Goal: Transaction & Acquisition: Purchase product/service

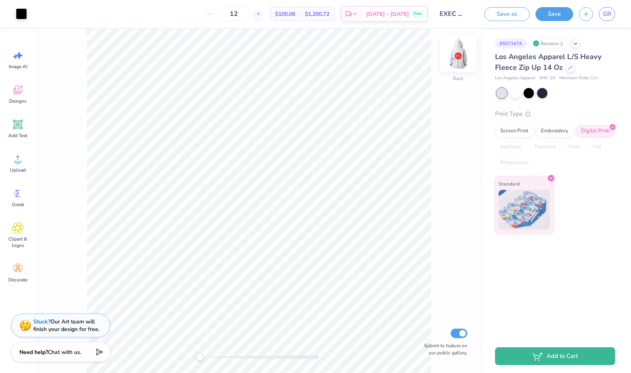
click at [453, 63] on img at bounding box center [458, 54] width 32 height 32
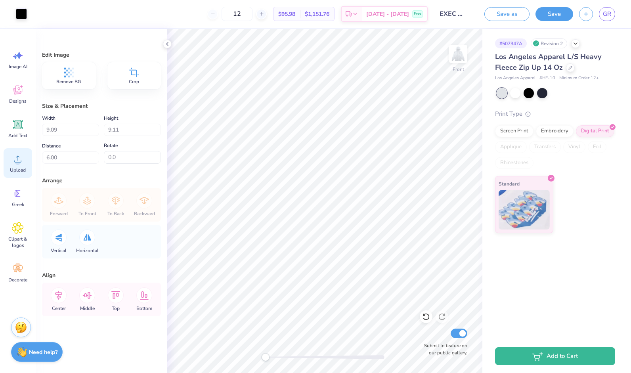
click at [24, 161] on div "Upload" at bounding box center [18, 163] width 29 height 30
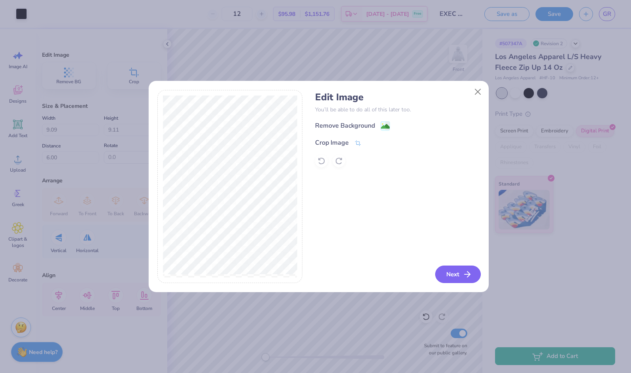
click at [456, 272] on button "Next" at bounding box center [458, 274] width 46 height 17
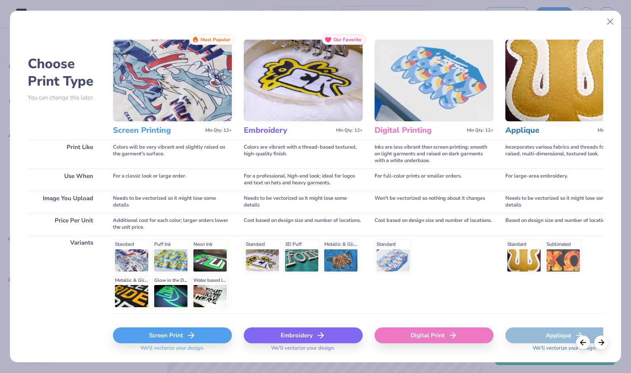
click at [186, 339] on icon at bounding box center [191, 336] width 10 height 10
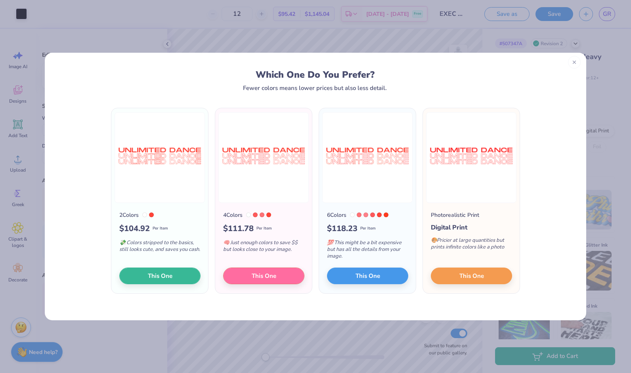
click at [577, 66] on div at bounding box center [574, 62] width 13 height 13
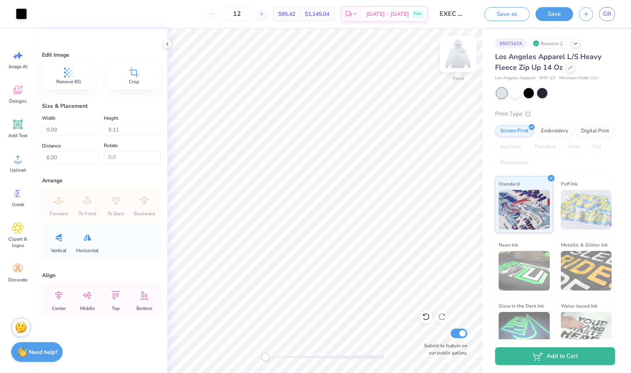
click at [461, 62] on img at bounding box center [458, 54] width 32 height 32
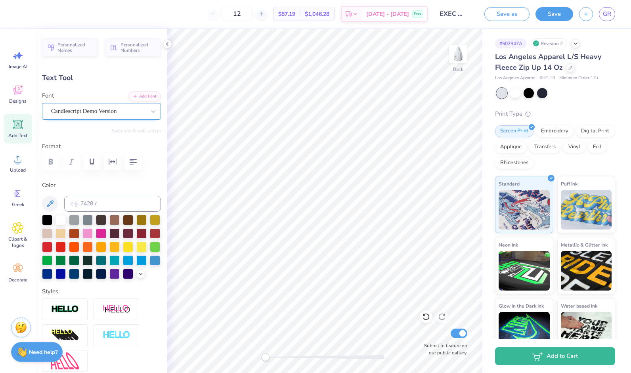
click at [129, 111] on div "Candlescript Demo Version" at bounding box center [98, 111] width 96 height 12
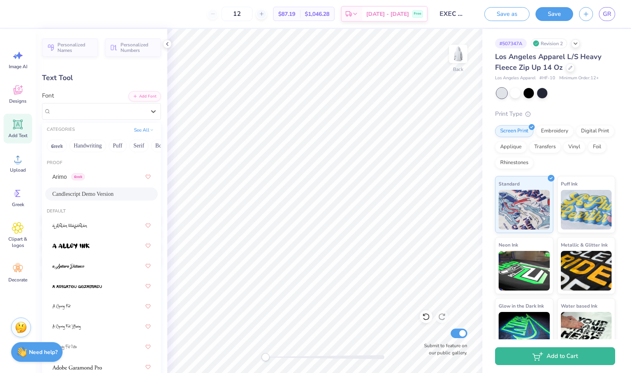
click at [96, 198] on span "Candlescript Demo Version" at bounding box center [82, 194] width 61 height 8
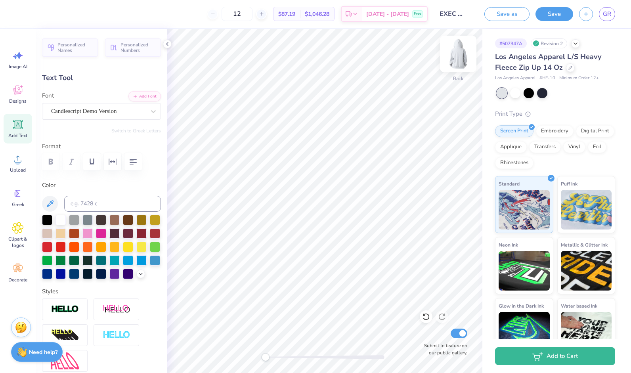
click at [460, 57] on img at bounding box center [458, 54] width 32 height 32
click at [8, 161] on div "Upload" at bounding box center [18, 163] width 29 height 30
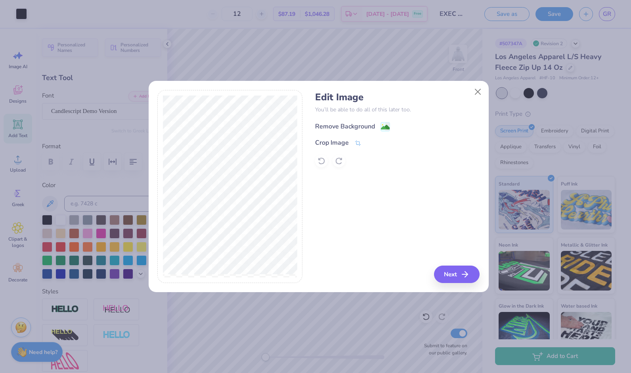
click at [382, 122] on span at bounding box center [386, 127] width 10 height 10
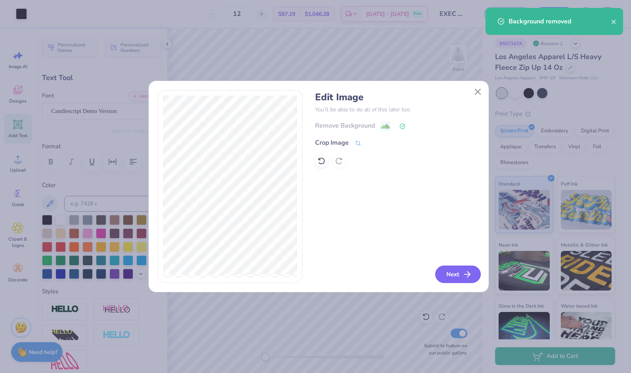
click at [462, 271] on button "Next" at bounding box center [458, 274] width 46 height 17
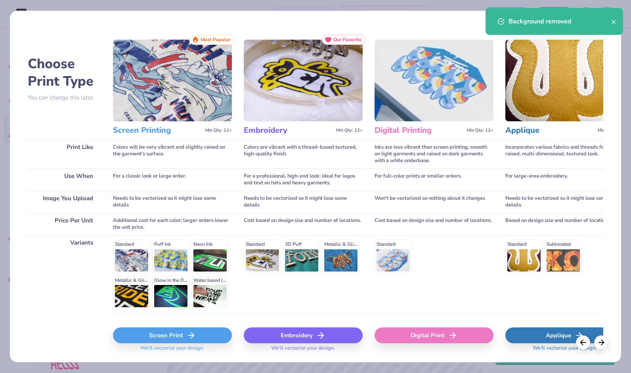
click at [175, 330] on div "Screen Print" at bounding box center [172, 335] width 119 height 16
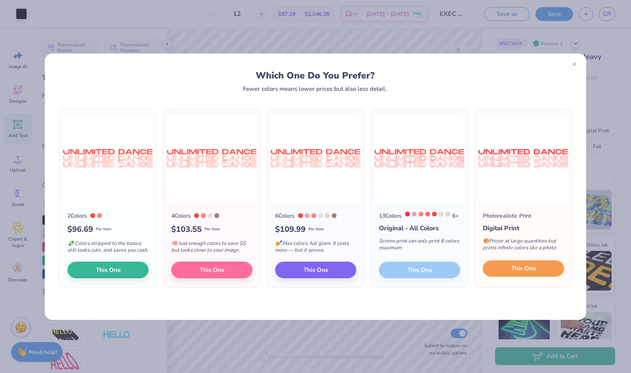
click at [519, 273] on span "This One" at bounding box center [523, 268] width 25 height 9
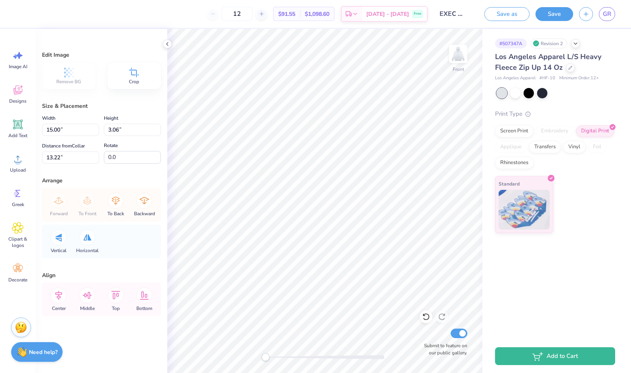
type input "10.36"
type input "2.11"
type input "6.00"
click at [24, 162] on div "Upload" at bounding box center [18, 163] width 29 height 30
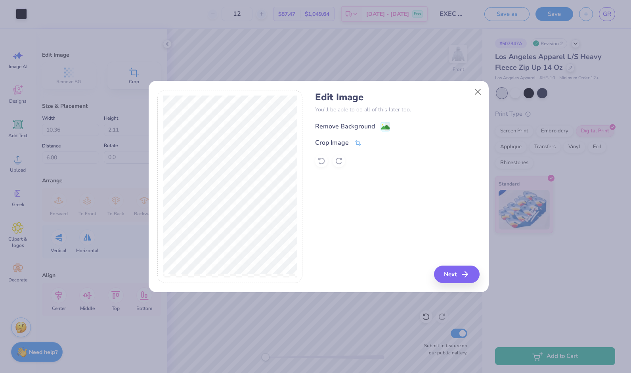
click at [388, 123] on icon at bounding box center [387, 126] width 5 height 8
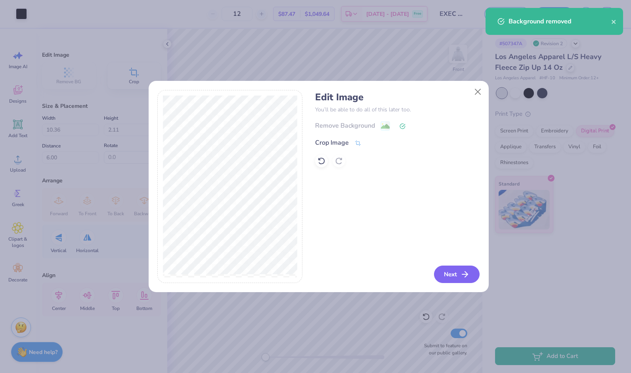
click at [466, 270] on button "Next" at bounding box center [457, 274] width 46 height 17
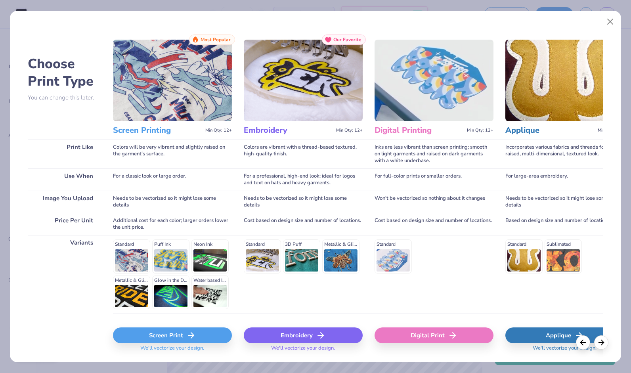
click at [171, 331] on div "Screen Print" at bounding box center [172, 335] width 119 height 16
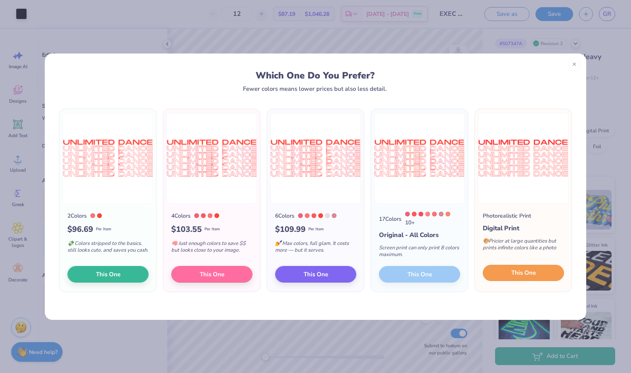
click at [522, 277] on span "This One" at bounding box center [523, 272] width 25 height 9
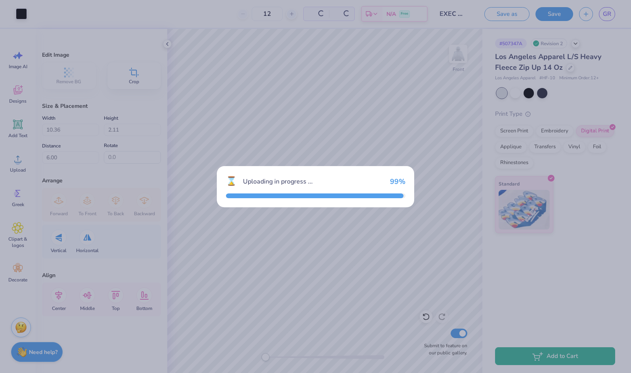
type input "15.00"
type input "6.30"
type input "11.60"
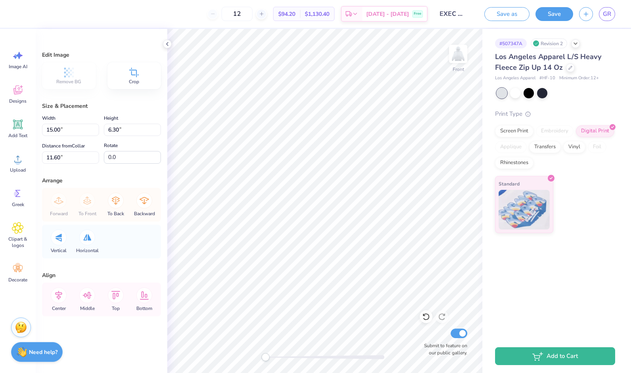
type input "11.07"
type input "4.65"
type input "8.52"
type input "13.90"
type input "5.84"
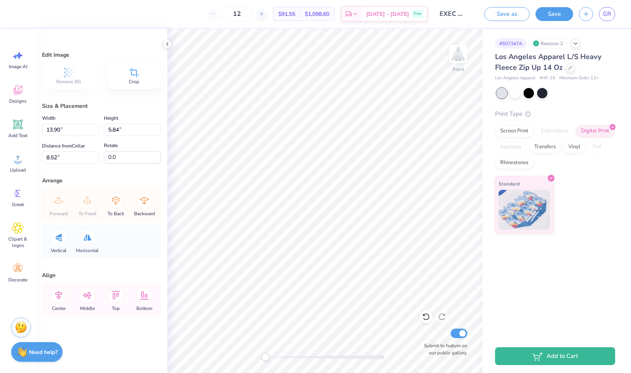
type input "11.38"
type input "4.78"
type input "6.99"
click at [461, 57] on img at bounding box center [458, 54] width 32 height 32
click at [15, 114] on div "Add Text" at bounding box center [18, 129] width 29 height 30
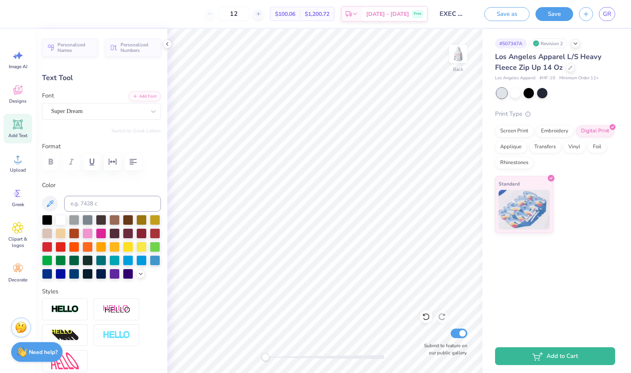
type textarea "T"
type textarea "Dancer"
click at [119, 119] on div "Personalized Names Personalized Numbers Text Tool Add Font Font Super Dream Swi…" at bounding box center [102, 201] width 132 height 344
click at [116, 110] on div "Super Dream" at bounding box center [98, 111] width 96 height 12
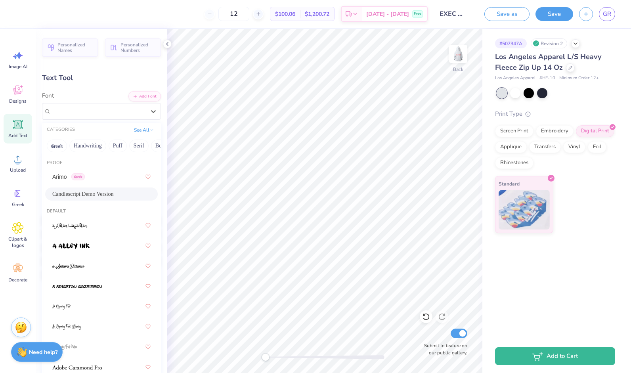
click at [88, 192] on span "Candlescript Demo Version" at bounding box center [82, 194] width 61 height 8
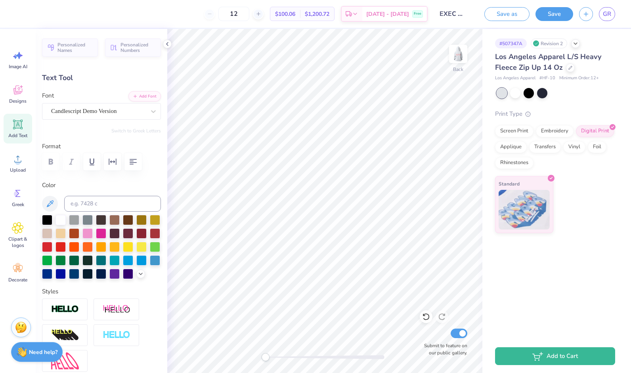
scroll to position [6, 2]
type input "8.26"
type input "2.78"
type input "5.61"
type input "3.68"
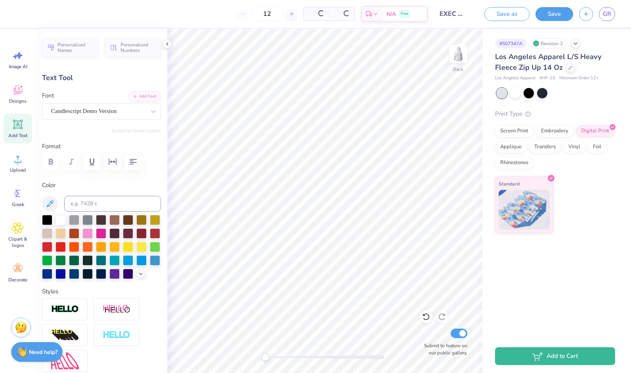
type input "1.24"
type input "3.83"
click at [49, 218] on div at bounding box center [47, 219] width 10 height 10
type textarea "Dancer"
type input "3.80"
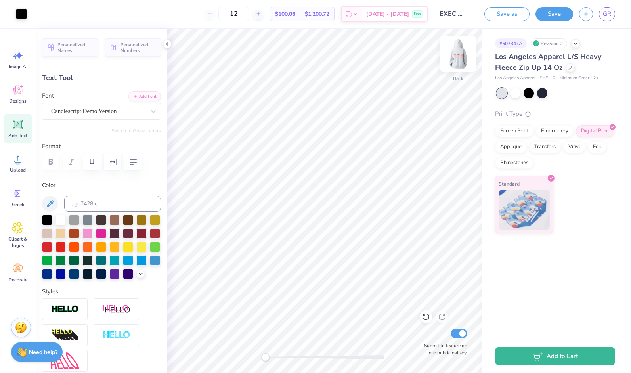
click at [451, 53] on img at bounding box center [458, 54] width 32 height 32
click at [455, 48] on img at bounding box center [458, 54] width 32 height 32
click at [555, 13] on button "Save" at bounding box center [555, 13] width 38 height 14
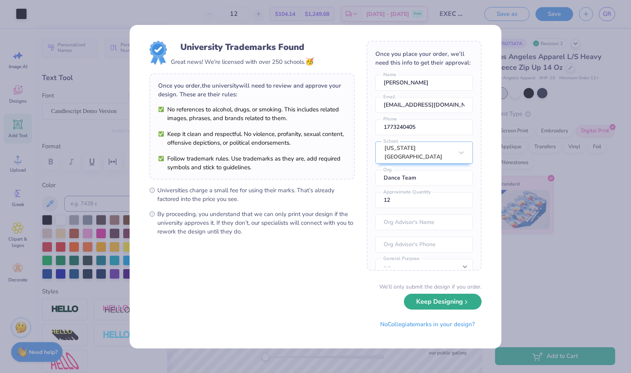
click at [461, 300] on button "Keep Designing" at bounding box center [443, 302] width 78 height 16
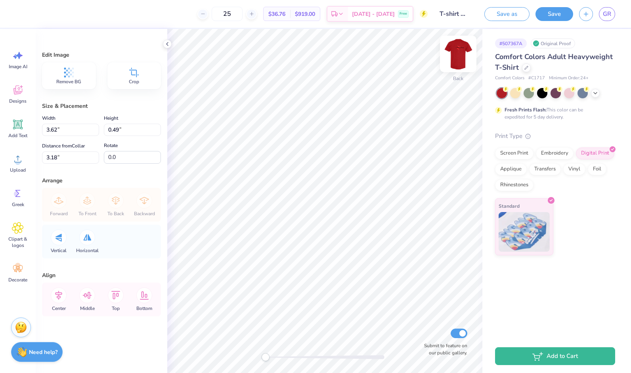
click at [457, 49] on img at bounding box center [458, 54] width 32 height 32
type input "10.38"
type input "4.83"
type input "5.66"
click at [21, 170] on span "Upload" at bounding box center [18, 170] width 16 height 6
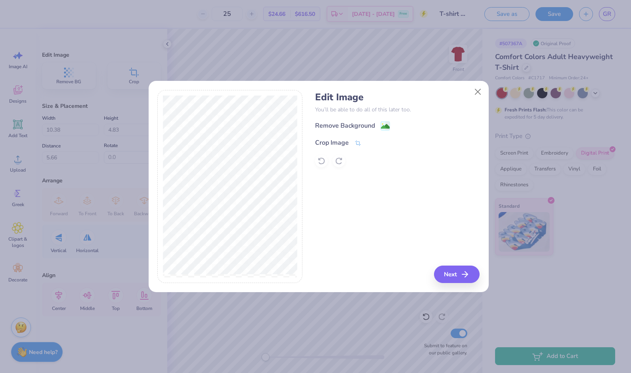
click at [391, 129] on div "Remove Background" at bounding box center [397, 126] width 164 height 10
click at [385, 127] on image at bounding box center [385, 127] width 9 height 9
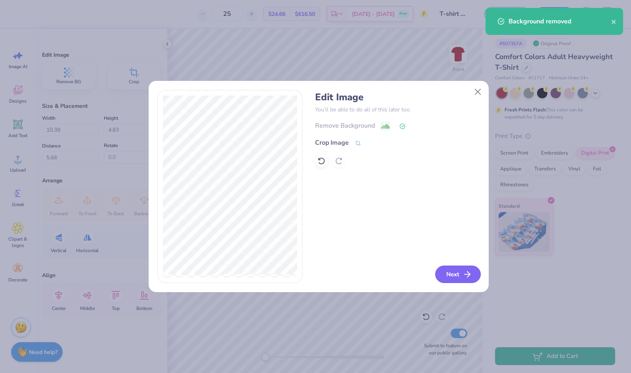
click at [450, 277] on button "Next" at bounding box center [458, 274] width 46 height 17
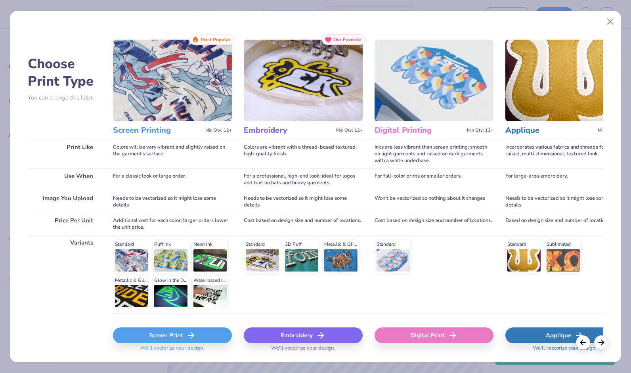
click at [189, 328] on div "Screen Print" at bounding box center [172, 335] width 119 height 16
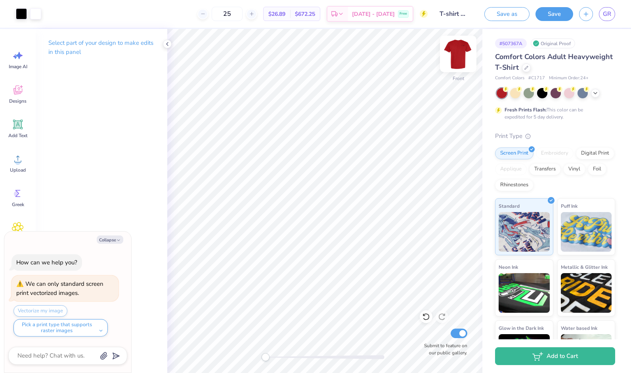
click at [460, 53] on img at bounding box center [458, 54] width 32 height 32
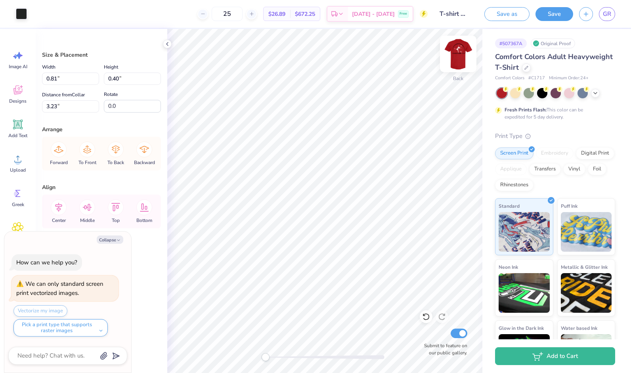
click at [458, 54] on img at bounding box center [458, 54] width 32 height 32
click at [557, 10] on button "Save" at bounding box center [555, 13] width 38 height 14
click at [607, 16] on span "GR" at bounding box center [607, 14] width 8 height 9
type textarea "x"
type input "12.39"
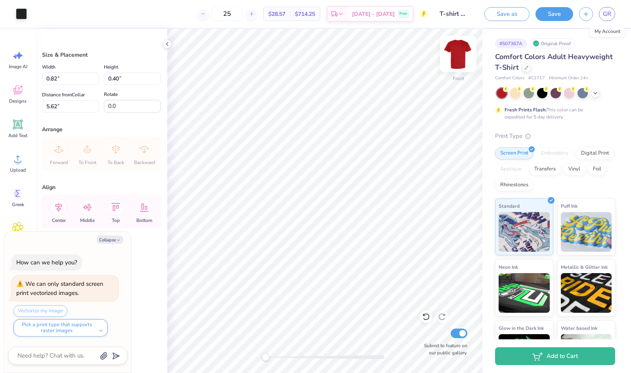
type input "11.14"
type input "3.84"
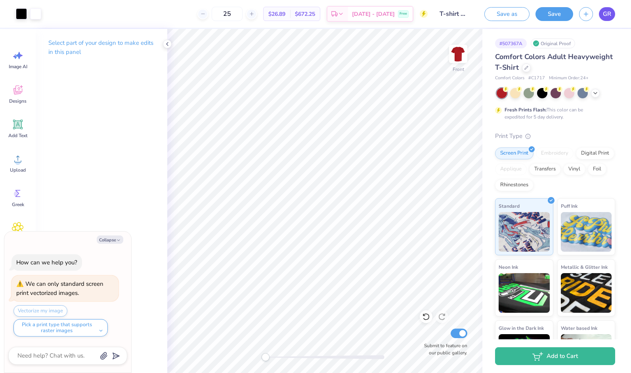
click at [611, 10] on span "GR" at bounding box center [607, 14] width 8 height 9
type textarea "x"
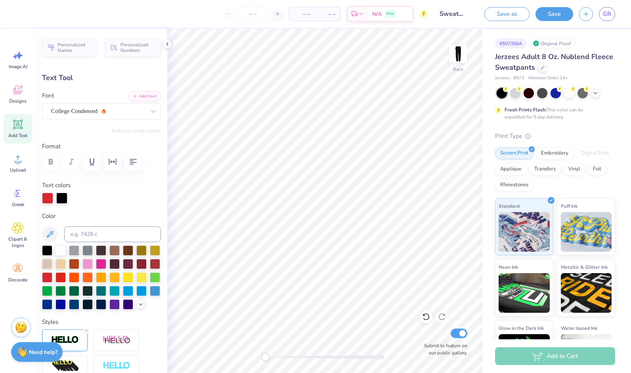
type input "0.0"
click at [16, 163] on circle at bounding box center [18, 162] width 6 height 6
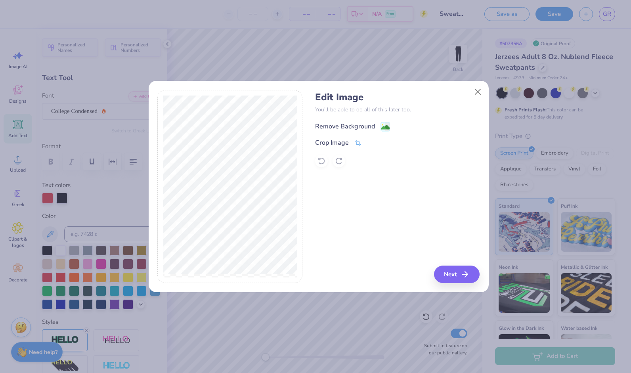
click at [383, 127] on image at bounding box center [385, 127] width 9 height 9
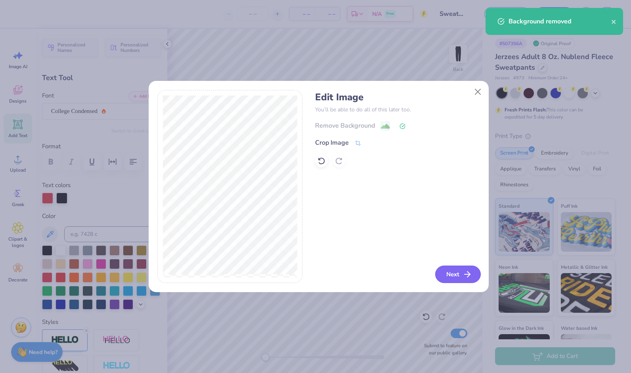
click at [460, 278] on button "Next" at bounding box center [458, 274] width 46 height 17
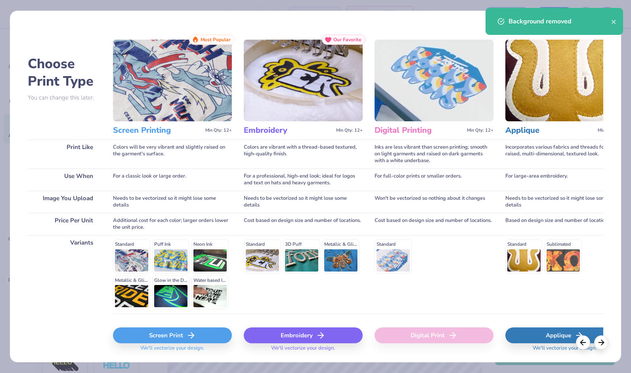
click at [193, 334] on icon at bounding box center [191, 336] width 10 height 10
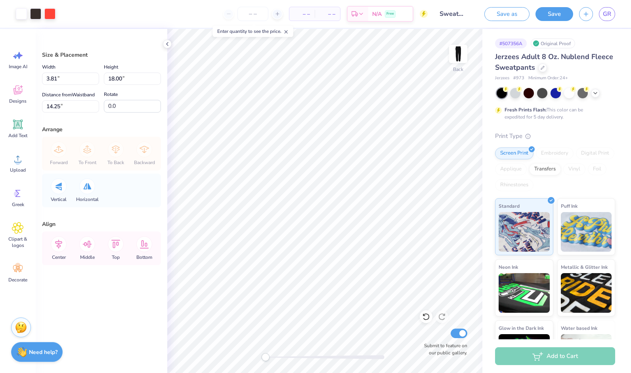
type input "3.14"
type input "14.81"
type input "3.78"
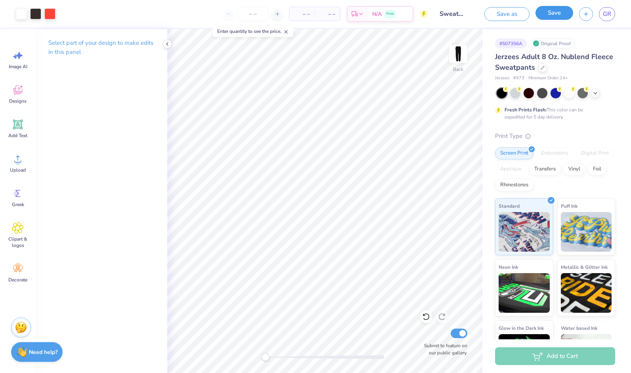
click at [558, 13] on button "Save" at bounding box center [555, 13] width 38 height 14
click at [612, 15] on link "GR" at bounding box center [607, 14] width 16 height 14
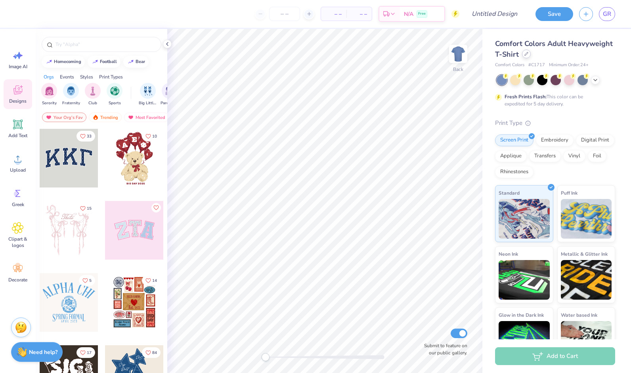
click at [528, 54] on icon at bounding box center [526, 53] width 3 height 3
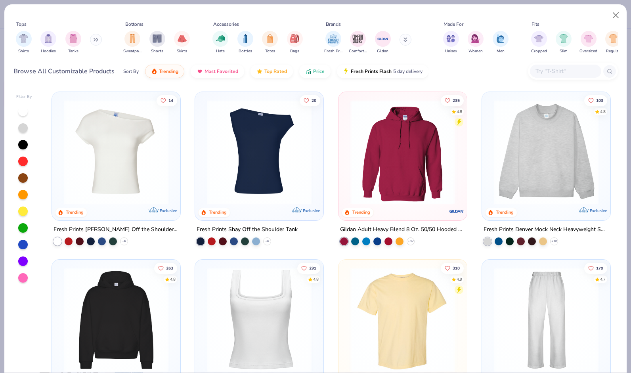
click at [560, 69] on input "text" at bounding box center [565, 71] width 61 height 9
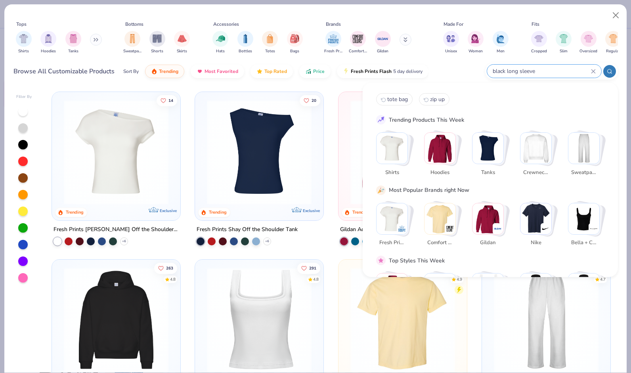
type input "black long sleeve"
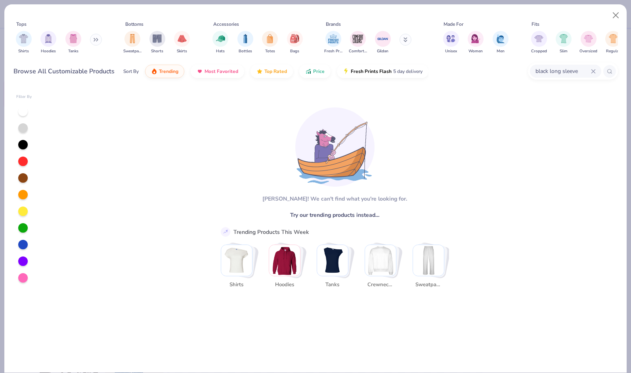
click at [607, 73] on icon at bounding box center [610, 72] width 6 height 6
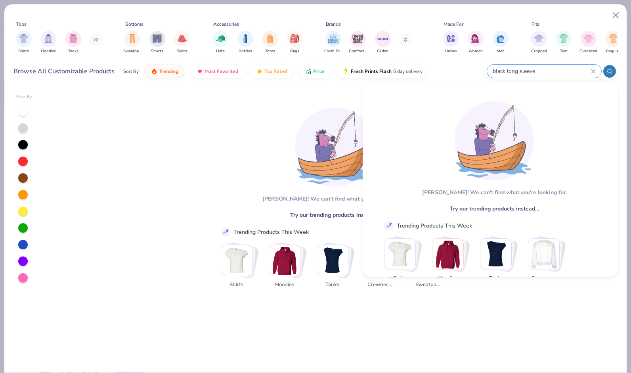
click at [305, 184] on img at bounding box center [334, 146] width 79 height 79
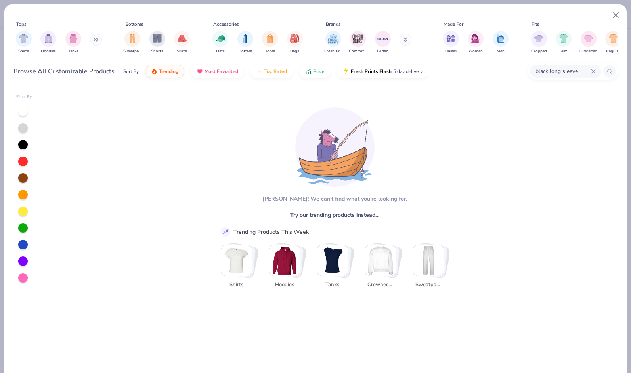
click at [98, 44] on button at bounding box center [96, 40] width 12 height 12
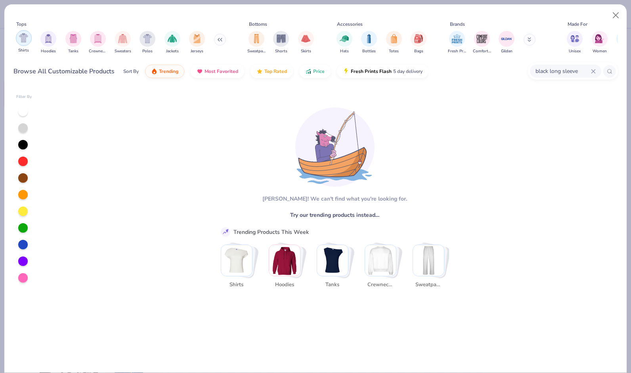
click at [25, 42] on img "filter for Shirts" at bounding box center [23, 37] width 9 height 9
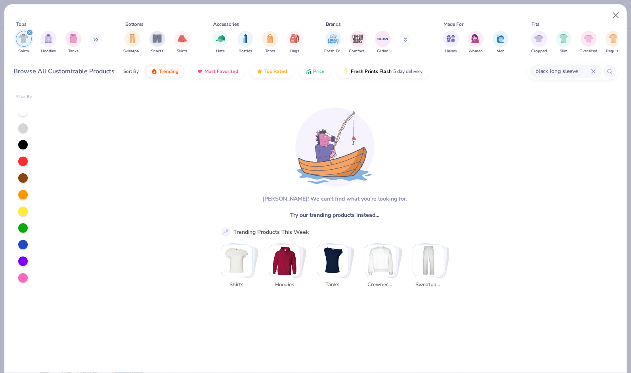
click at [25, 42] on img "filter for Shirts" at bounding box center [23, 38] width 9 height 9
click at [592, 70] on icon at bounding box center [593, 71] width 4 height 4
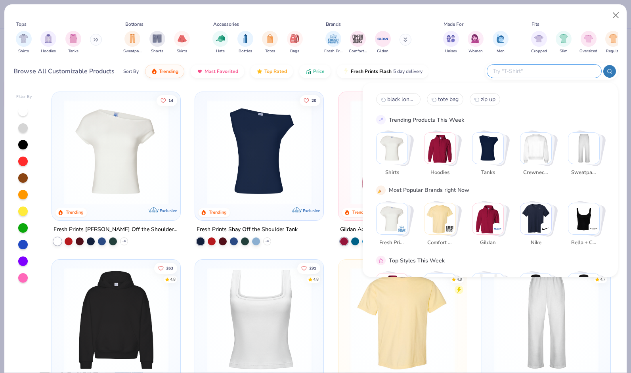
click at [335, 85] on div "Tops Shirts Hoodies Tanks Bottoms Sweatpants Shorts Skirts Accessories Hats Bot…" at bounding box center [315, 44] width 622 height 81
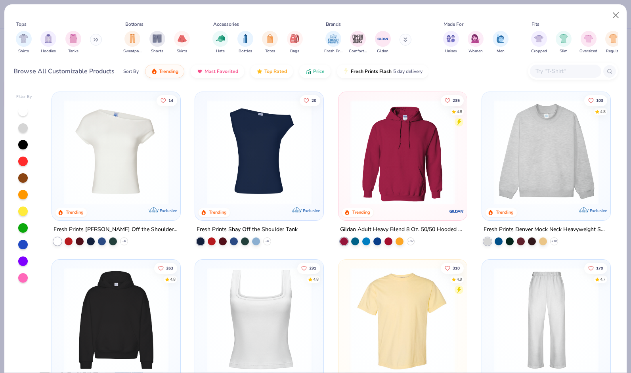
click at [24, 138] on div at bounding box center [24, 194] width 16 height 177
click at [24, 140] on div at bounding box center [23, 145] width 10 height 10
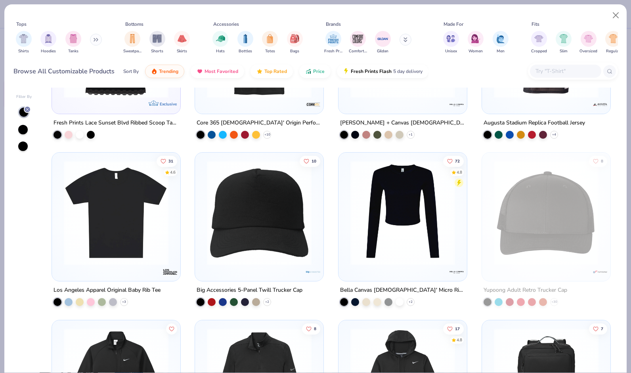
scroll to position [2435, 0]
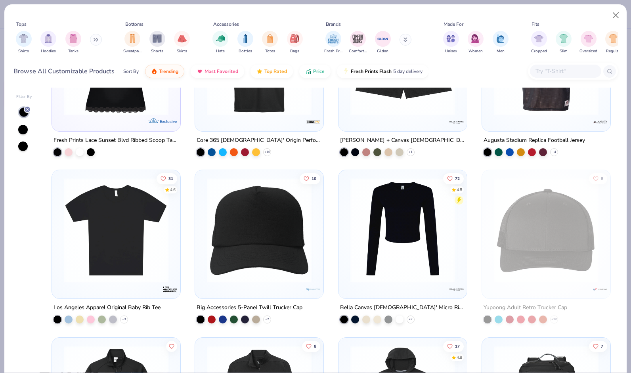
click at [411, 275] on img at bounding box center [402, 230] width 113 height 105
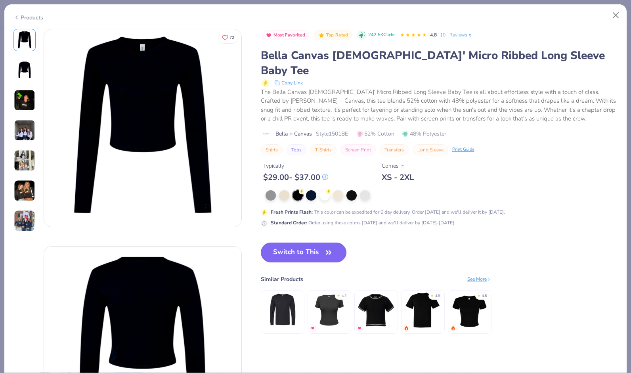
click at [294, 243] on button "Switch to This" at bounding box center [304, 253] width 86 height 20
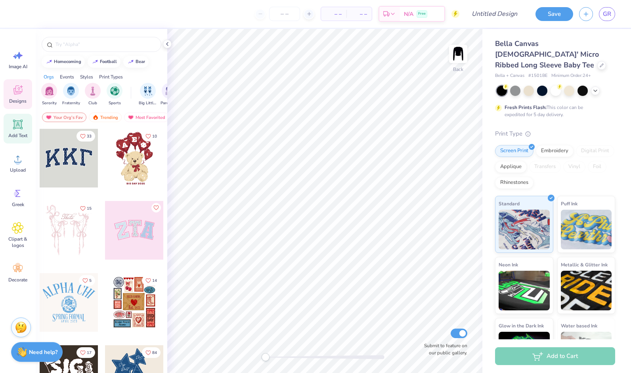
click at [23, 134] on span "Add Text" at bounding box center [17, 135] width 19 height 6
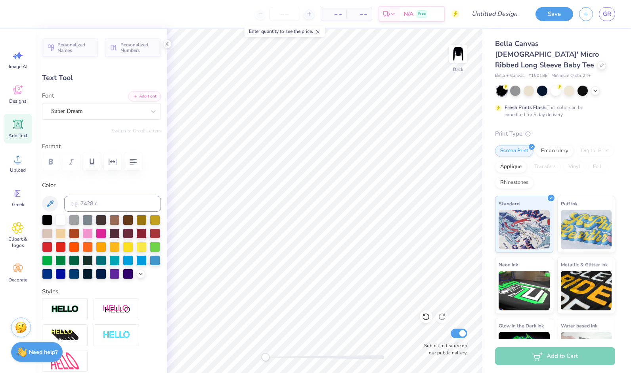
scroll to position [6, 1]
click at [21, 159] on icon at bounding box center [18, 159] width 12 height 12
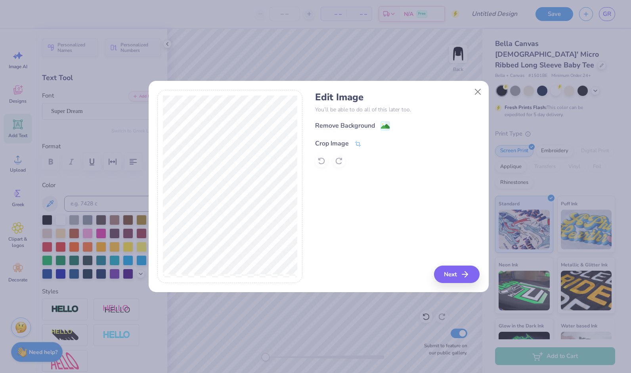
click at [356, 145] on icon at bounding box center [357, 143] width 7 height 7
click at [361, 124] on div "Remove Background Crop Image" at bounding box center [397, 144] width 164 height 46
click at [383, 140] on icon at bounding box center [382, 142] width 5 height 5
click at [380, 126] on div "Remove Background" at bounding box center [352, 127] width 75 height 10
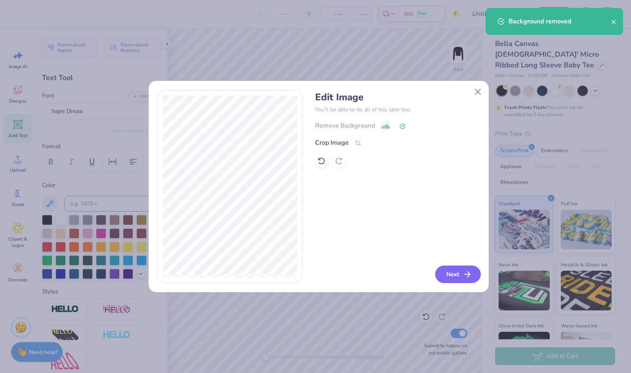
click at [451, 274] on button "Next" at bounding box center [458, 274] width 46 height 17
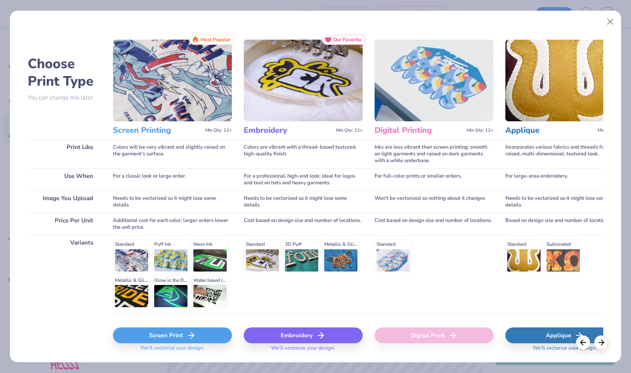
click at [193, 332] on icon at bounding box center [191, 336] width 10 height 10
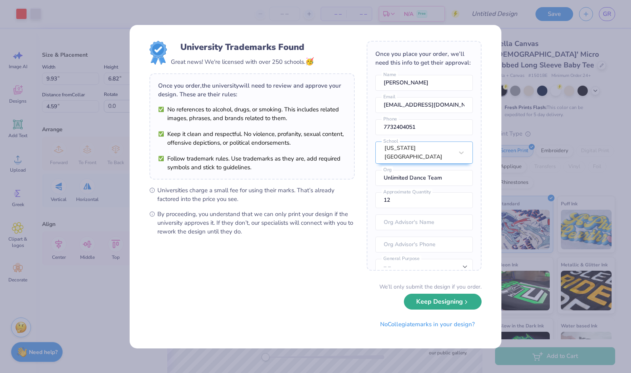
click at [421, 302] on button "Keep Designing" at bounding box center [443, 302] width 78 height 16
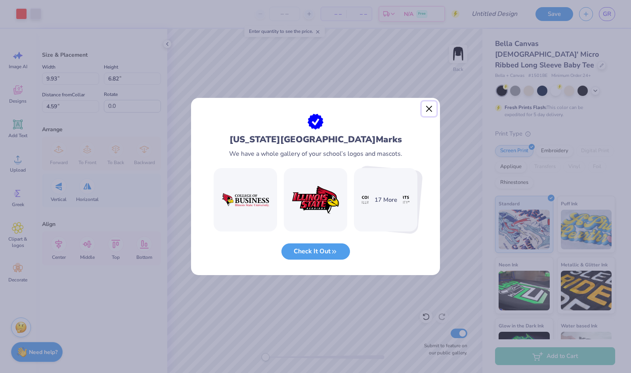
click at [425, 111] on button "Close" at bounding box center [429, 108] width 15 height 15
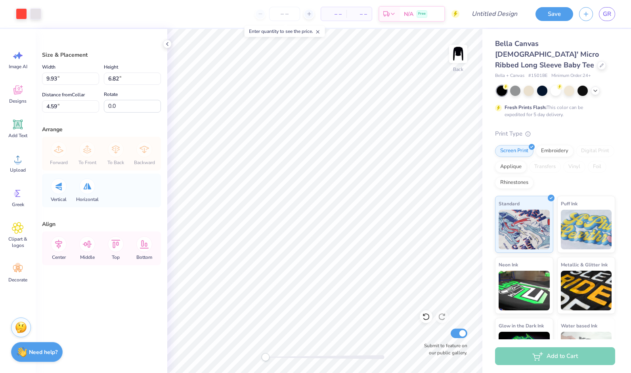
type input "3.44"
type input "2.36"
type input "3.31"
type input "0.91"
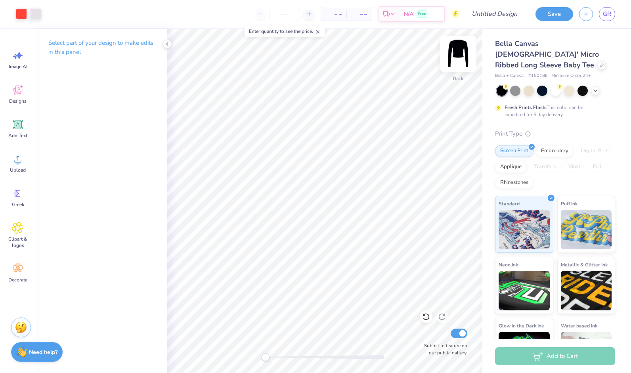
click at [453, 55] on img at bounding box center [458, 54] width 32 height 32
click at [21, 169] on span "Upload" at bounding box center [18, 170] width 16 height 6
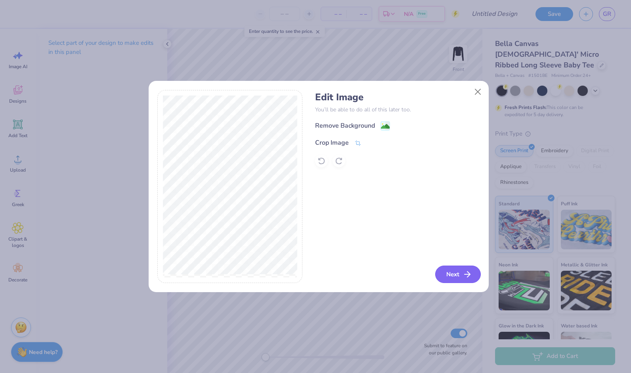
click at [458, 269] on button "Next" at bounding box center [458, 274] width 46 height 17
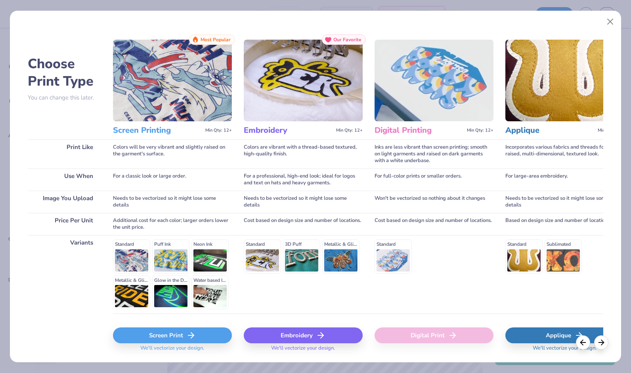
click at [195, 337] on icon at bounding box center [191, 336] width 10 height 10
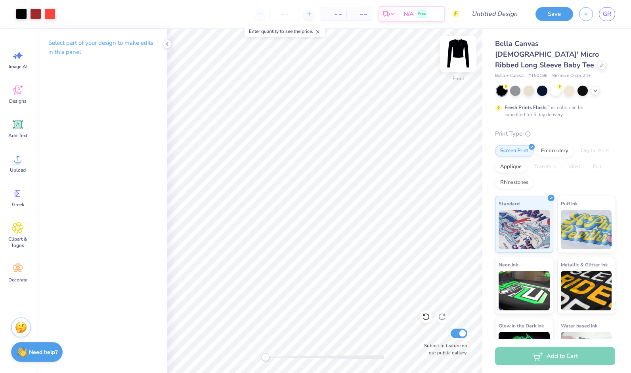
click at [461, 51] on img at bounding box center [458, 54] width 32 height 32
click at [458, 50] on img at bounding box center [458, 54] width 32 height 32
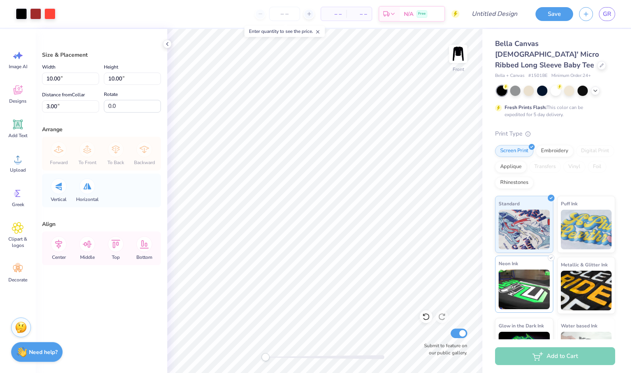
click at [500, 266] on div "Art colors – – Per Item – – Total Est. Delivery N/A Free Design Title Save GR I…" at bounding box center [315, 186] width 631 height 373
type input "0.88"
click at [470, 57] on img at bounding box center [458, 54] width 32 height 32
type input "3.44"
type input "2.36"
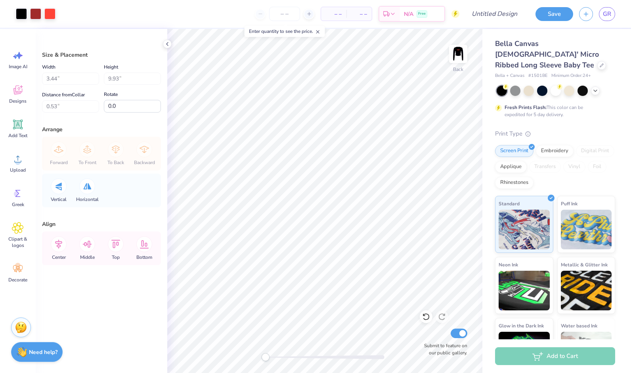
type input "0.91"
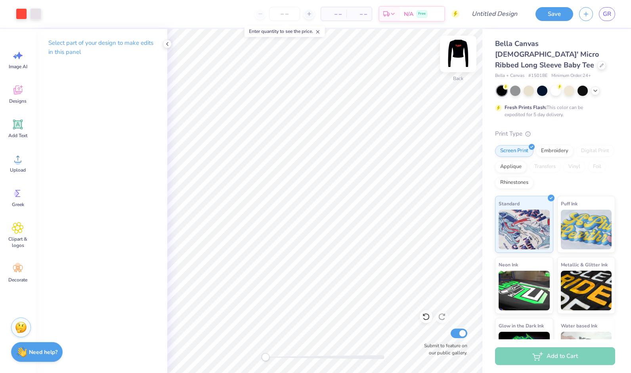
click at [458, 56] on img at bounding box center [458, 54] width 32 height 32
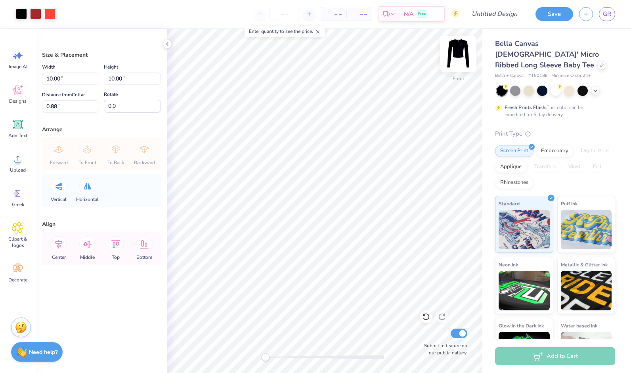
click at [454, 47] on img at bounding box center [458, 54] width 32 height 32
type input "3.44"
type input "2.36"
type input "0.91"
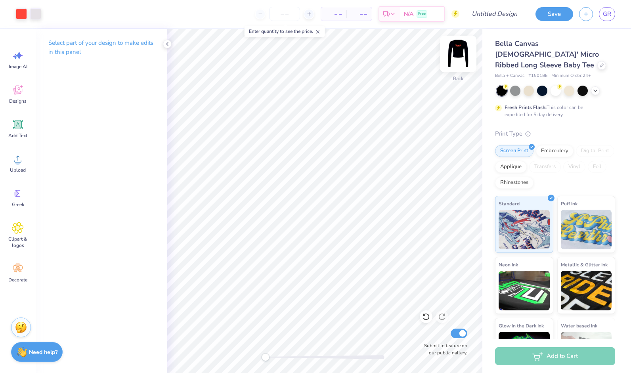
click at [458, 44] on img at bounding box center [458, 54] width 32 height 32
click at [603, 15] on span "GR" at bounding box center [607, 14] width 8 height 9
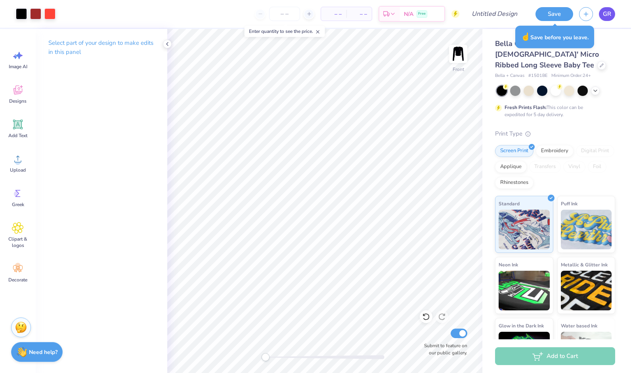
click at [606, 18] on span "GR" at bounding box center [607, 14] width 8 height 9
